Goal: Task Accomplishment & Management: Use online tool/utility

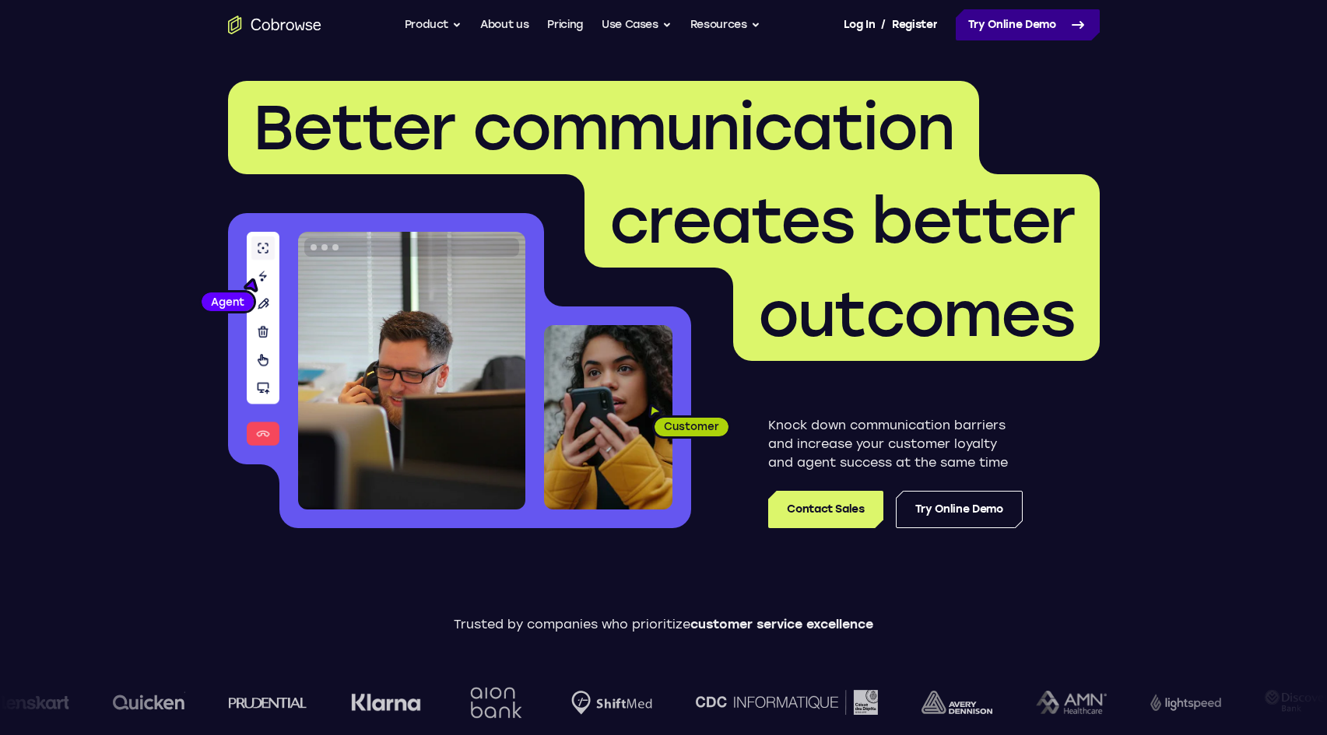
click at [999, 21] on link "Try Online Demo" at bounding box center [1028, 24] width 144 height 31
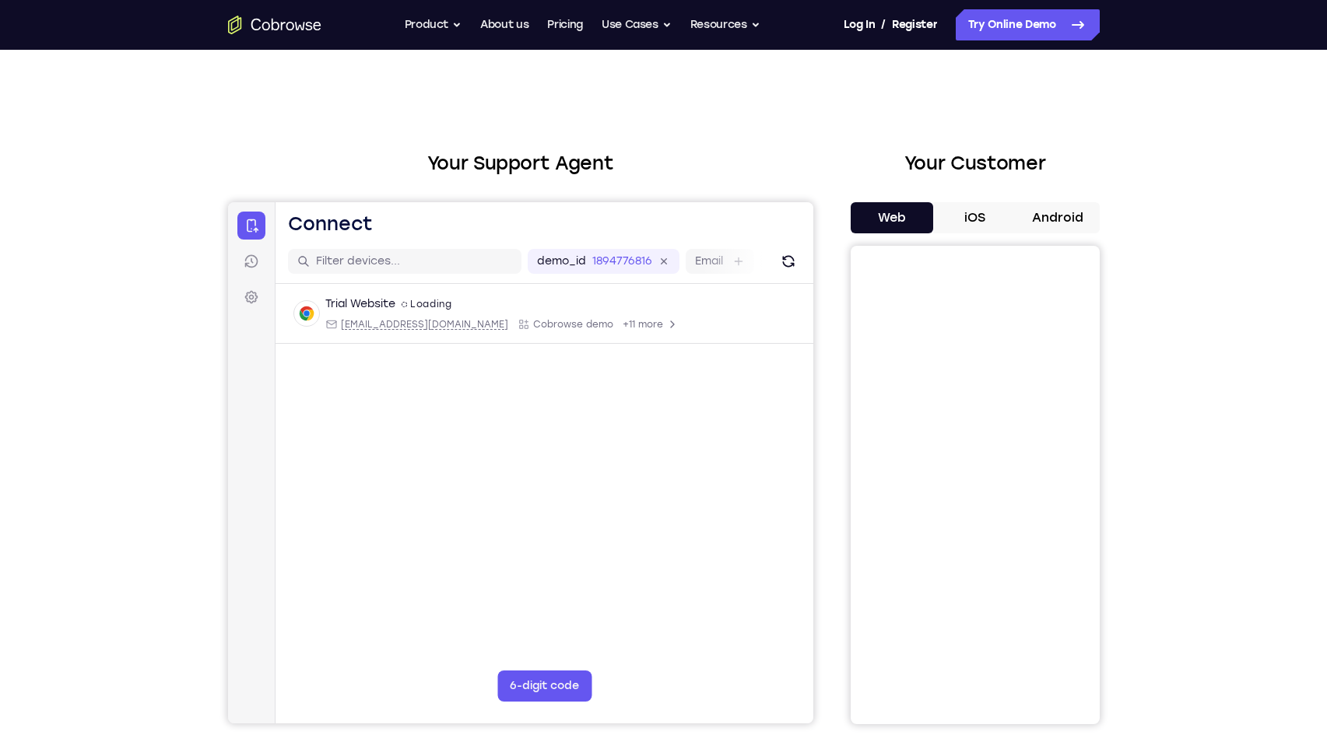
click at [1020, 205] on button "Android" at bounding box center [1057, 217] width 83 height 31
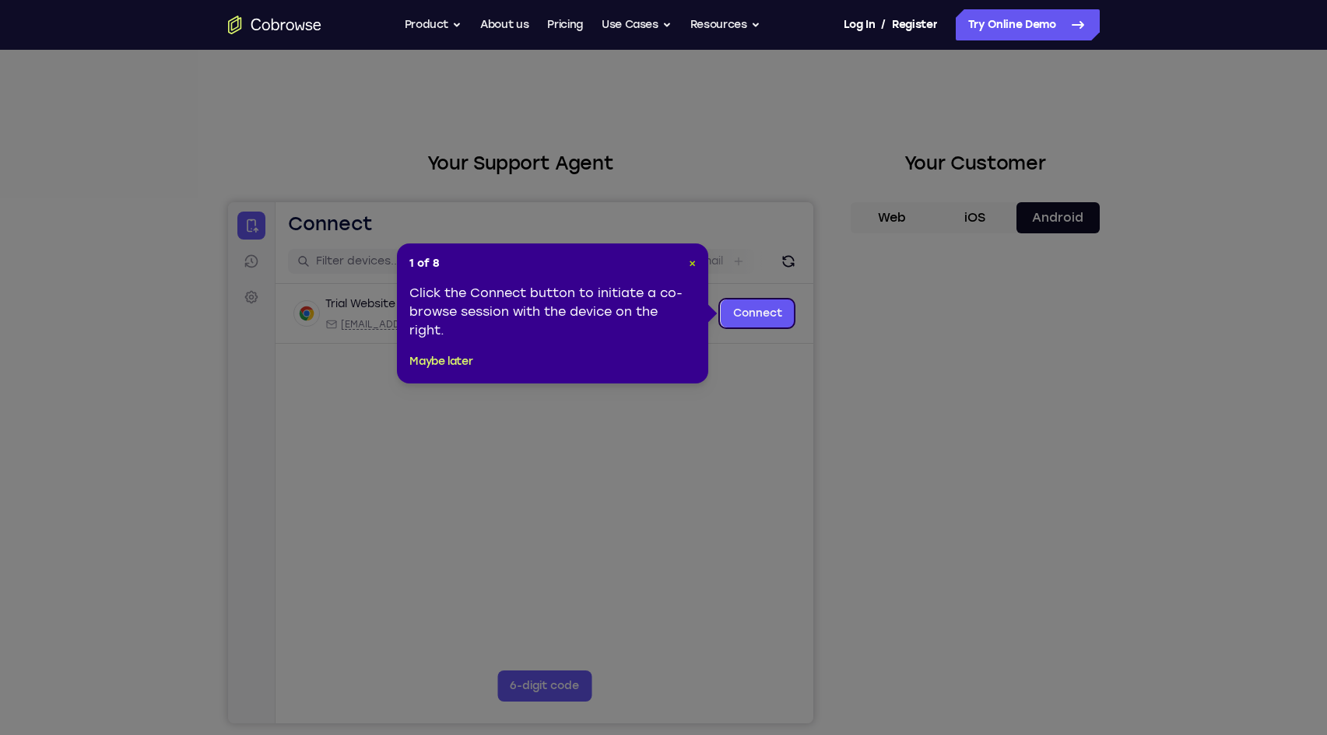
click at [689, 258] on span "×" at bounding box center [692, 263] width 7 height 13
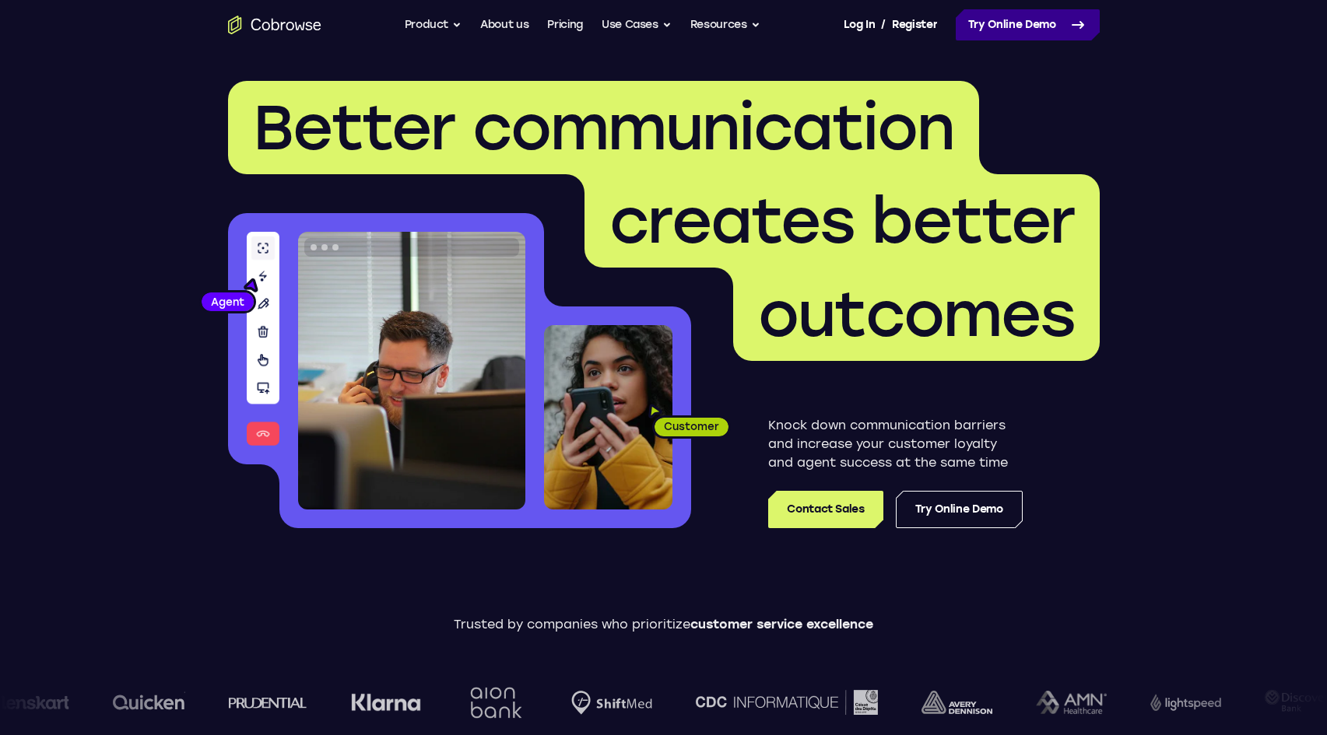
click at [1061, 27] on link "Try Online Demo" at bounding box center [1028, 24] width 144 height 31
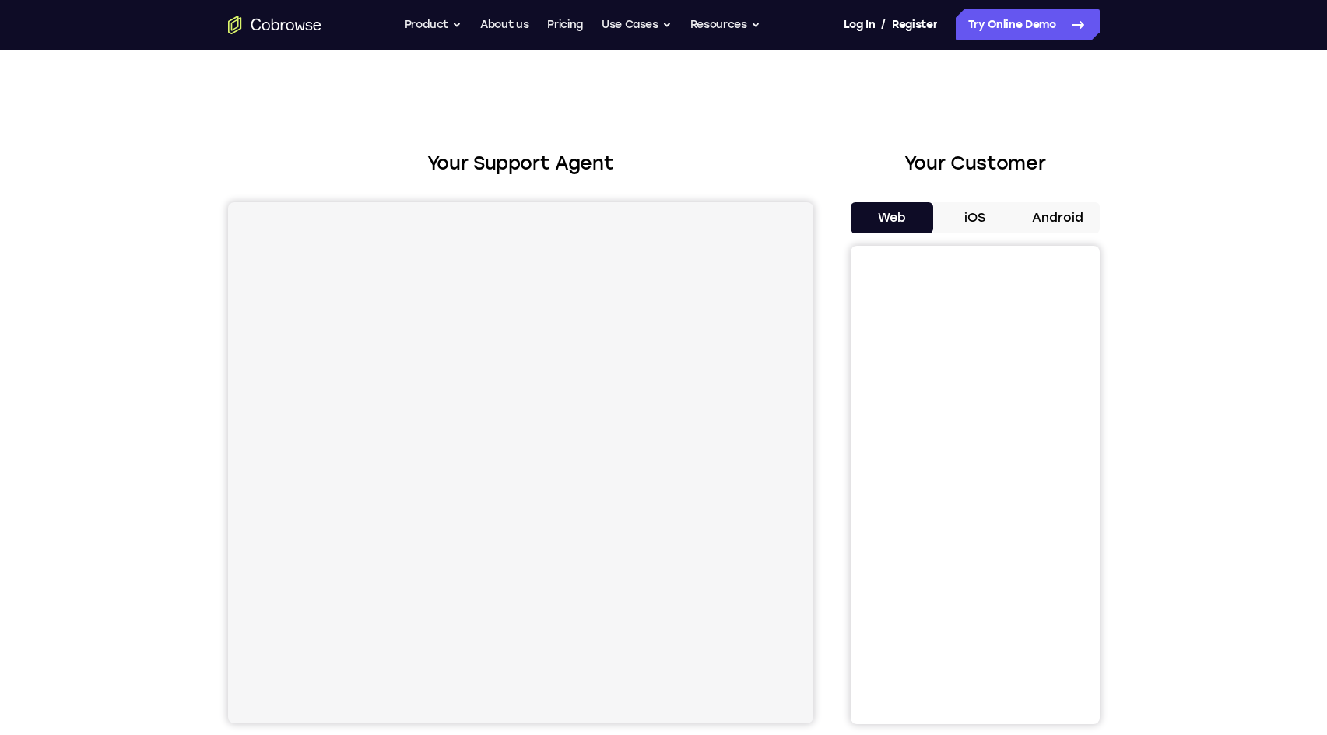
click at [1070, 211] on button "Android" at bounding box center [1057, 217] width 83 height 31
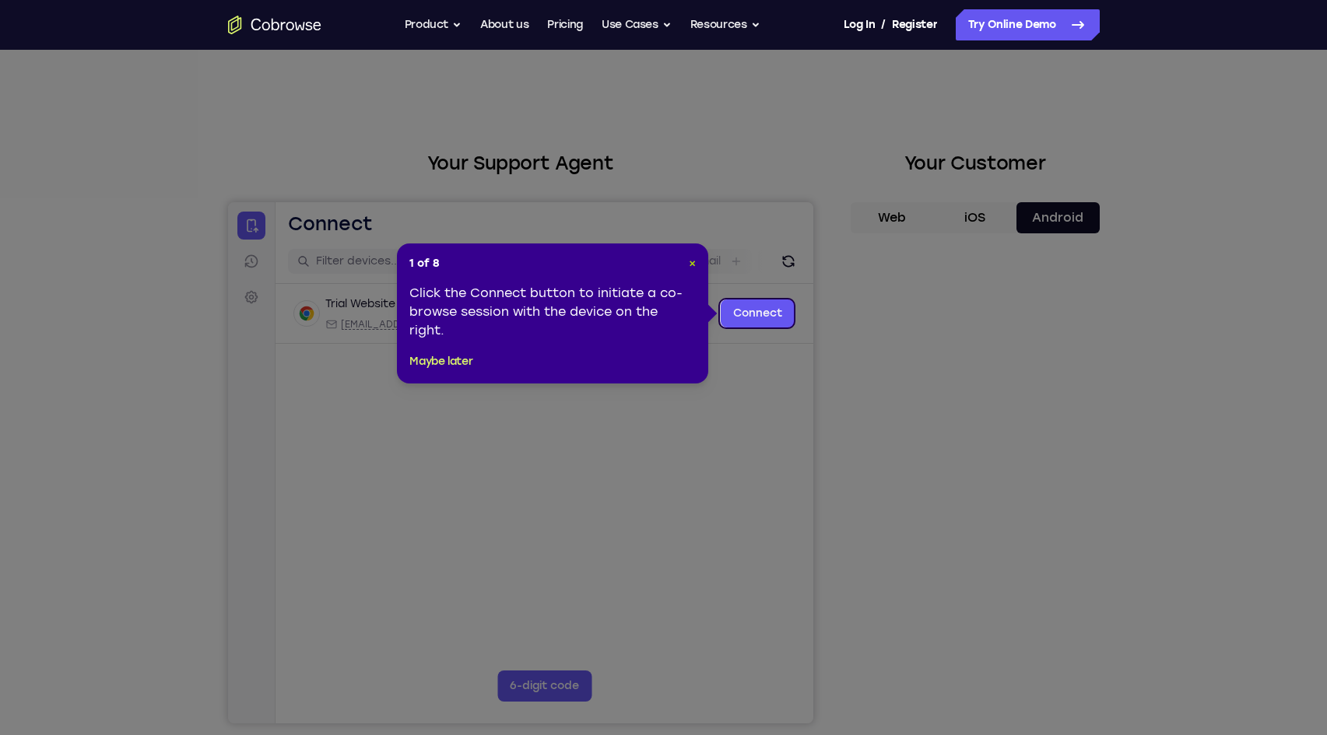
click at [695, 261] on span "×" at bounding box center [692, 263] width 7 height 13
